Goal: Browse casually: Explore the website without a specific task or goal

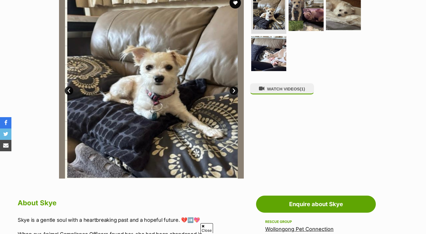
scroll to position [124, 0]
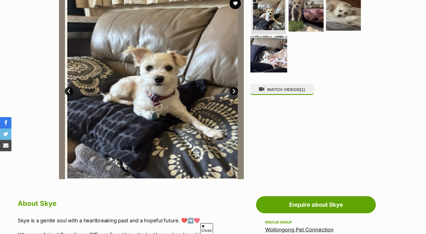
click at [273, 61] on img at bounding box center [268, 54] width 37 height 37
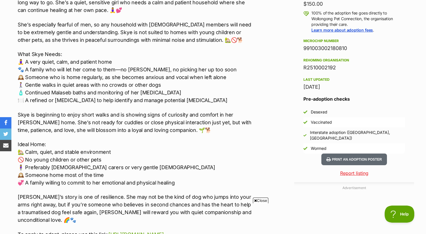
scroll to position [0, 0]
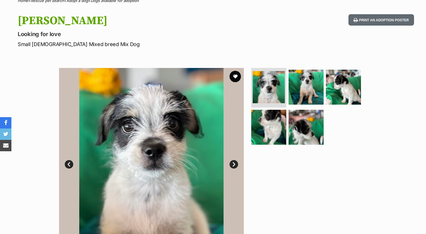
scroll to position [58, 0]
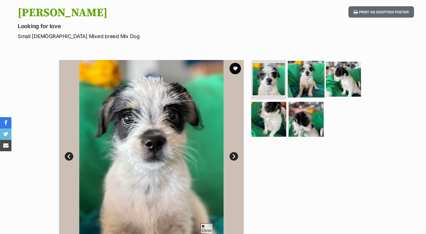
click at [302, 77] on img at bounding box center [305, 79] width 37 height 37
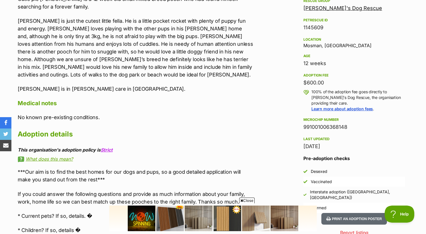
scroll to position [349, 0]
